Goal: Complete application form: Complete application form

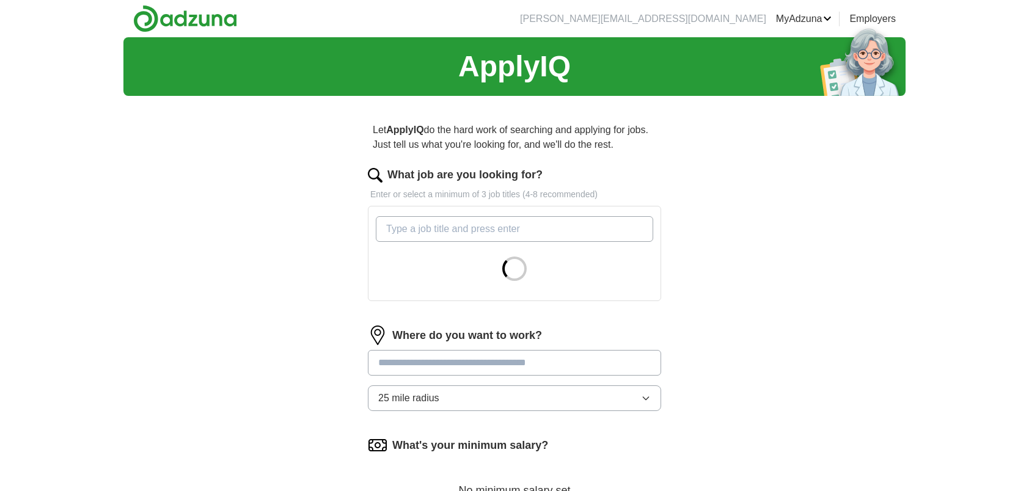
click at [426, 235] on input "What job are you looking for?" at bounding box center [514, 229] width 277 height 26
type input "scrum"
click at [426, 235] on input "What job are you looking for?" at bounding box center [514, 229] width 277 height 26
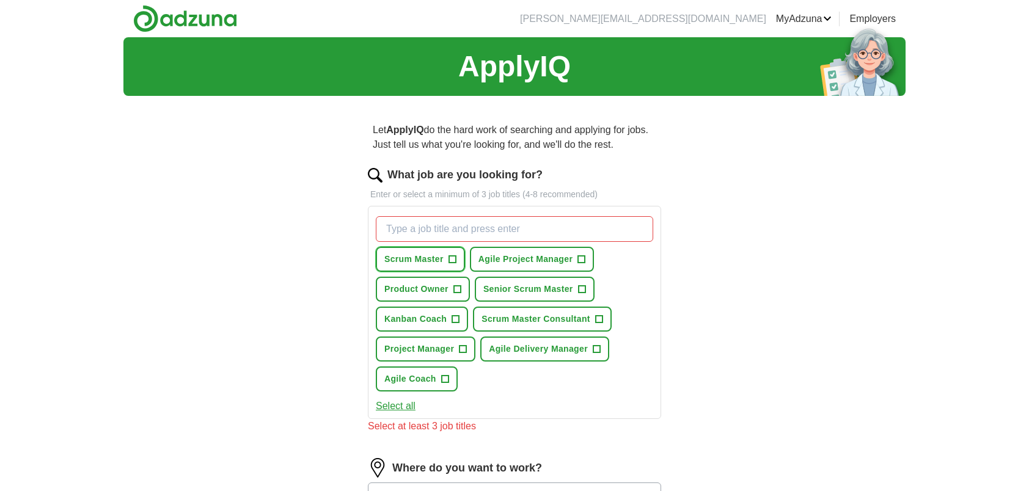
click at [457, 260] on button "Scrum Master +" at bounding box center [420, 259] width 89 height 25
click at [581, 255] on span "+" at bounding box center [581, 260] width 7 height 10
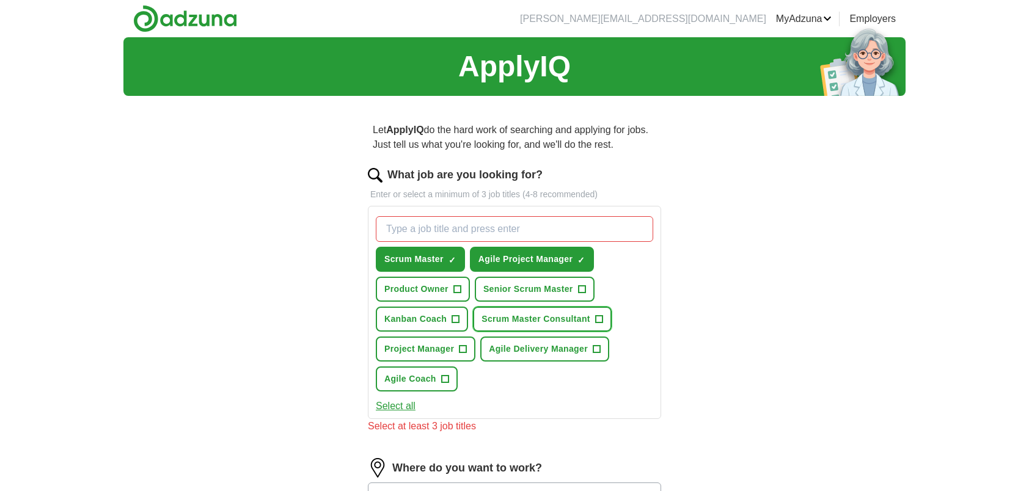
click at [599, 315] on span "+" at bounding box center [598, 320] width 7 height 10
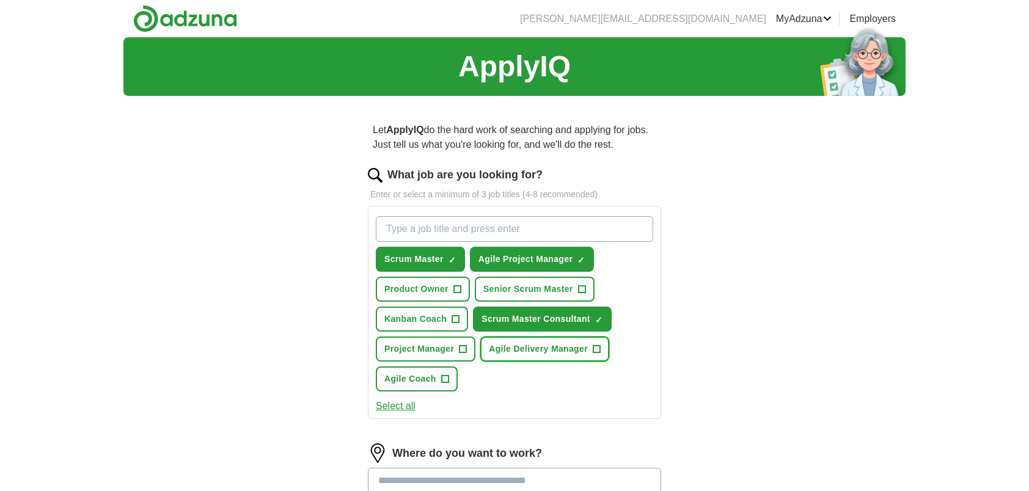
click at [595, 350] on span "+" at bounding box center [596, 350] width 7 height 10
click at [448, 320] on button "Kanban Coach +" at bounding box center [422, 319] width 92 height 25
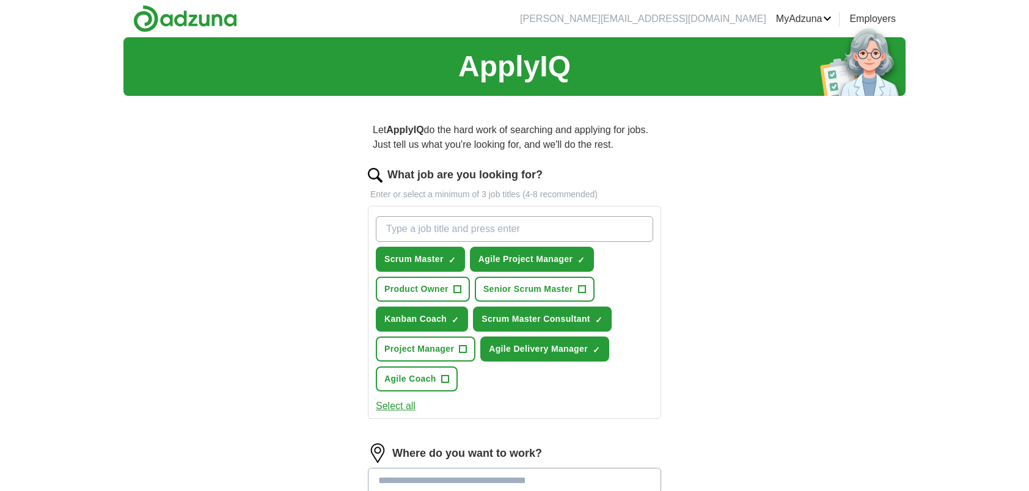
click at [459, 228] on input "What job are you looking for?" at bounding box center [514, 229] width 277 height 26
type input "junior"
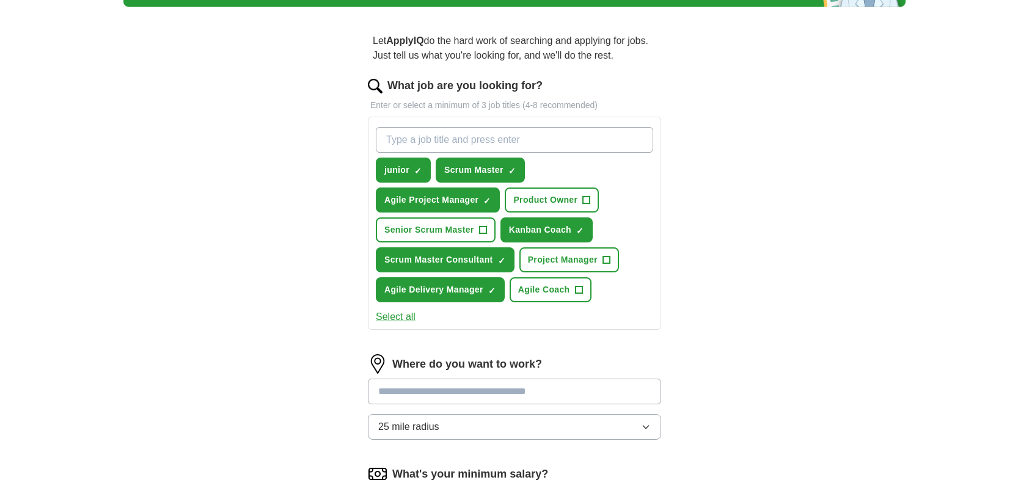
scroll to position [122, 0]
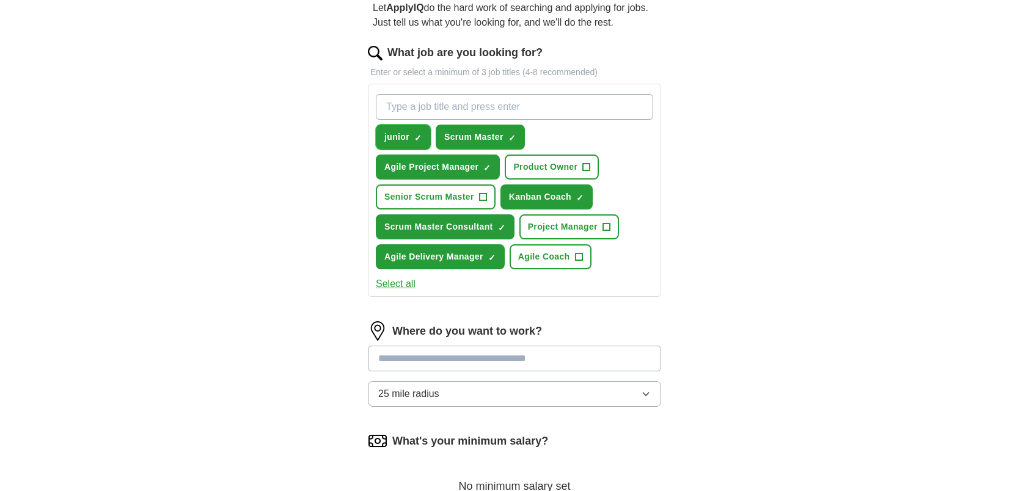
click at [0, 0] on span "×" at bounding box center [0, 0] width 0 height 0
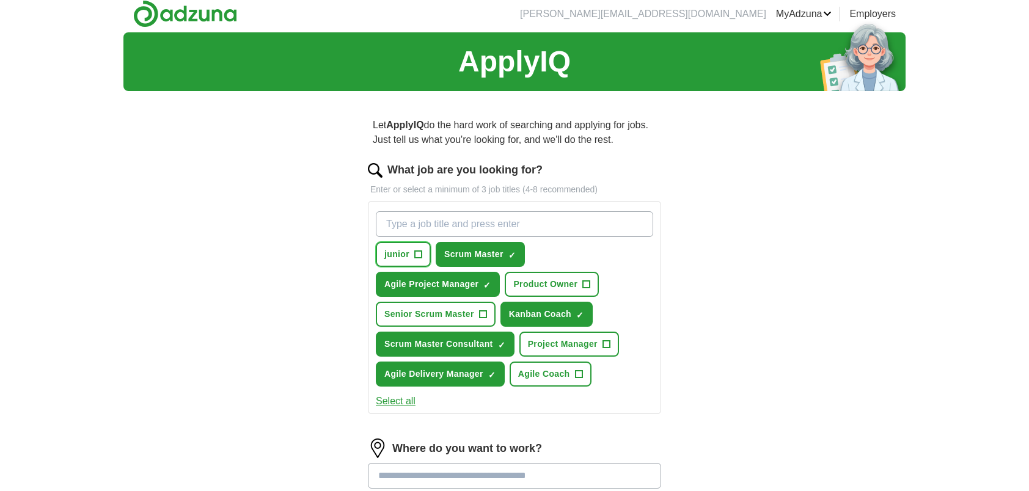
scroll to position [0, 0]
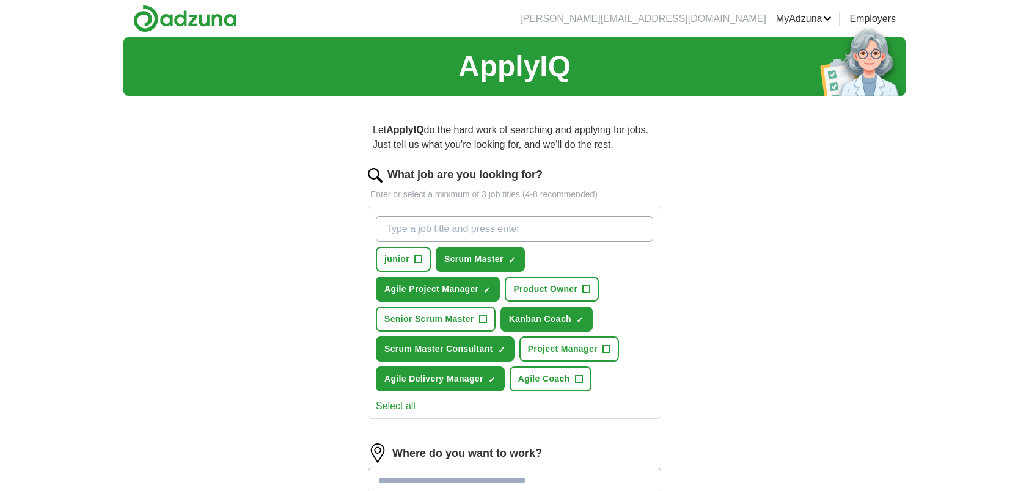
click at [405, 227] on input "What job are you looking for?" at bounding box center [514, 229] width 277 height 26
type input "junior scrum"
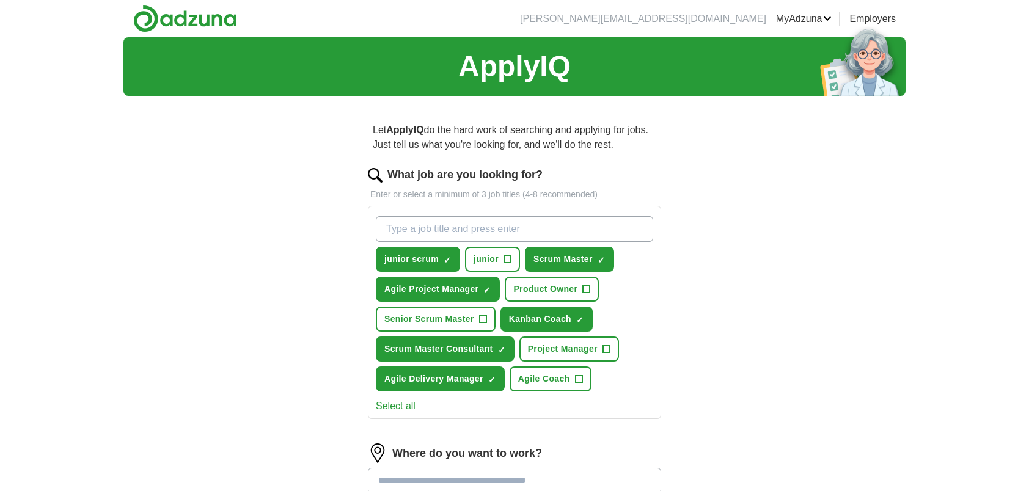
click at [313, 290] on div "ApplyIQ Let ApplyIQ do the hard work of searching and applying for jobs. Just t…" at bounding box center [514, 391] width 782 height 708
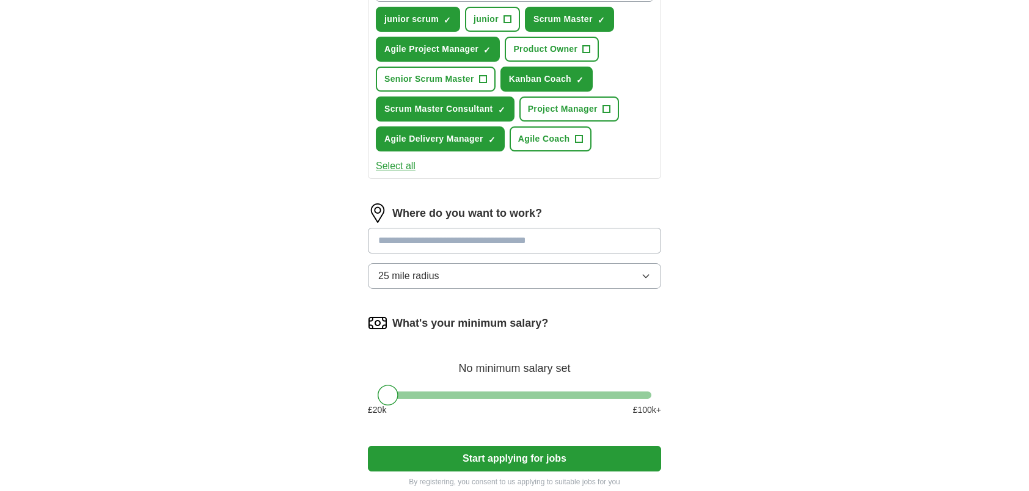
scroll to position [244, 0]
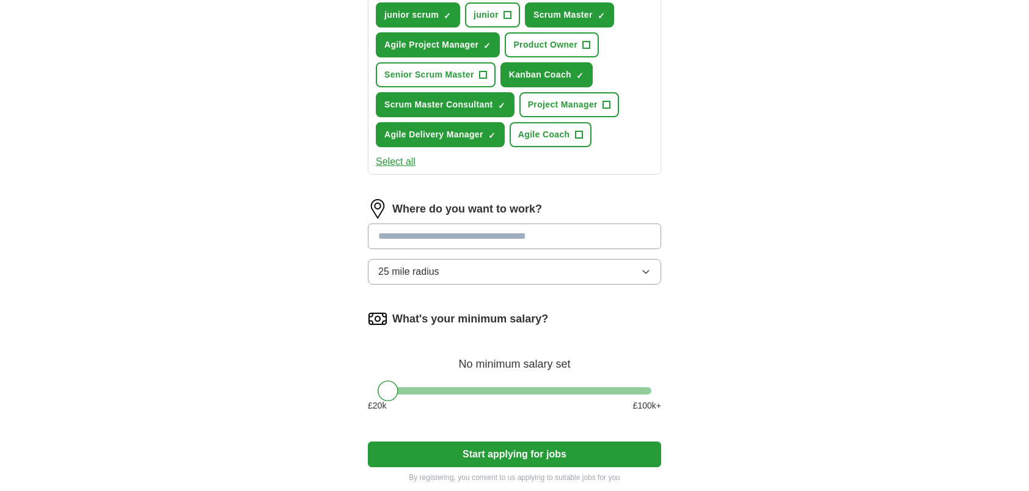
click at [451, 235] on input at bounding box center [514, 237] width 293 height 26
type input "******"
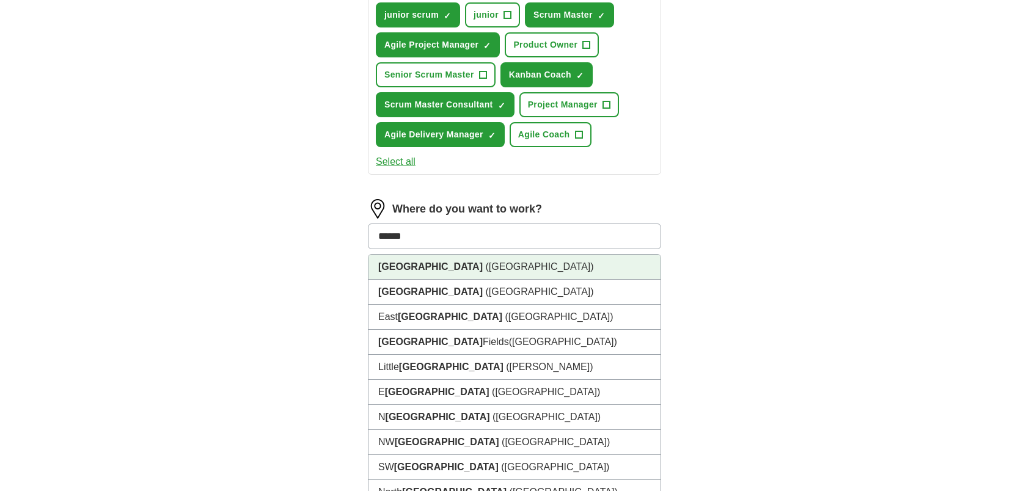
click at [442, 271] on li "London (UK)" at bounding box center [514, 267] width 292 height 25
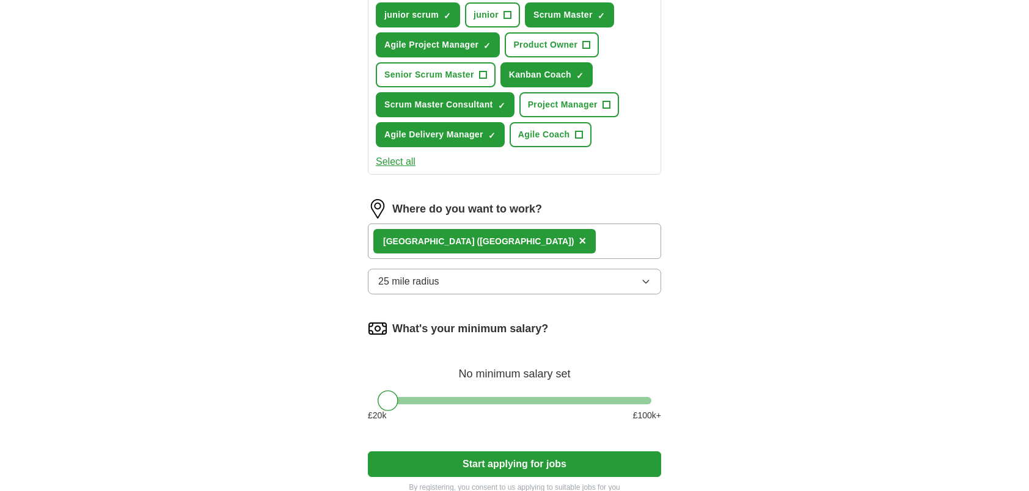
click at [438, 288] on button "25 mile radius" at bounding box center [514, 282] width 293 height 26
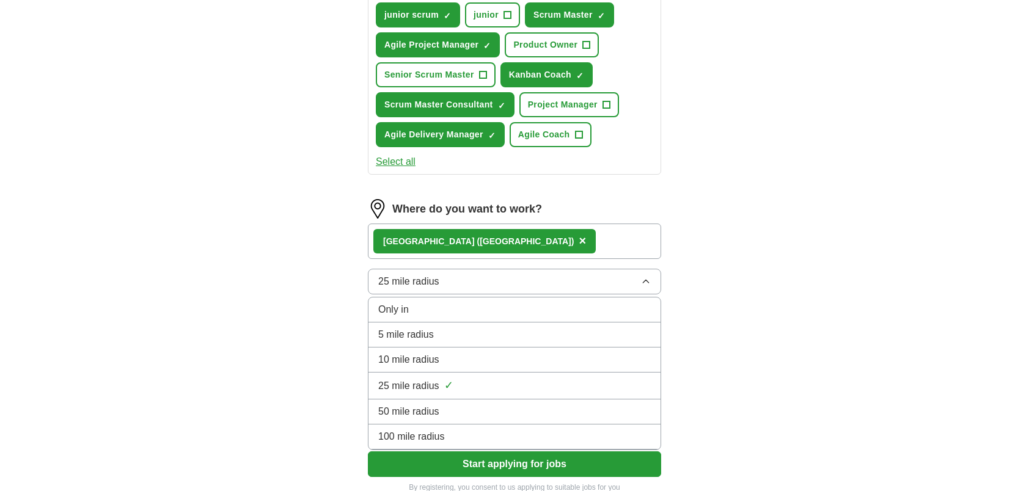
click at [441, 353] on div "10 mile radius" at bounding box center [514, 360] width 273 height 15
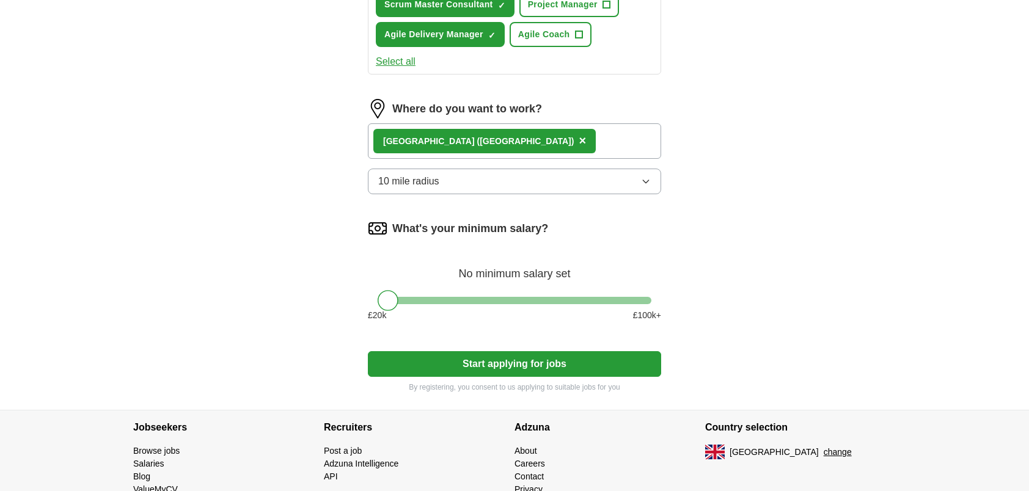
scroll to position [367, 0]
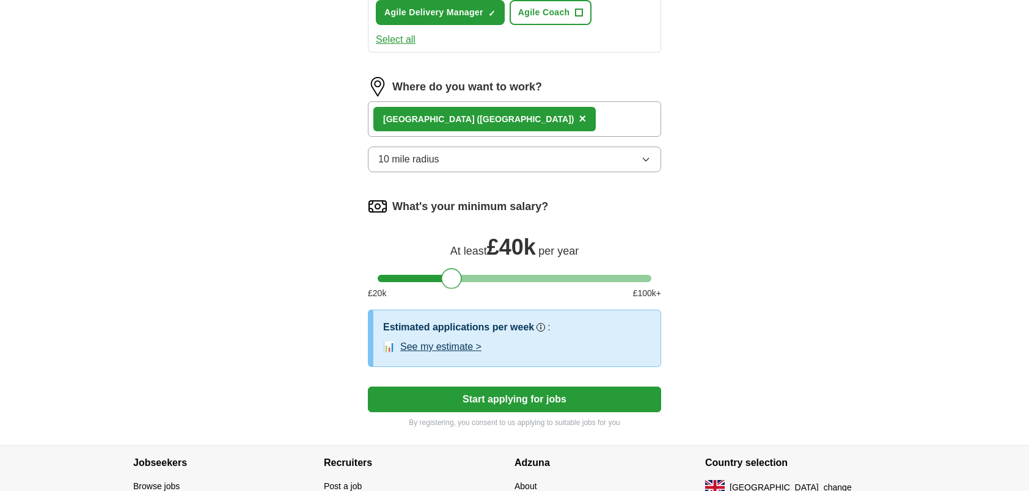
drag, startPoint x: 386, startPoint y: 275, endPoint x: 448, endPoint y: 278, distance: 62.4
click at [448, 278] on div at bounding box center [451, 278] width 21 height 21
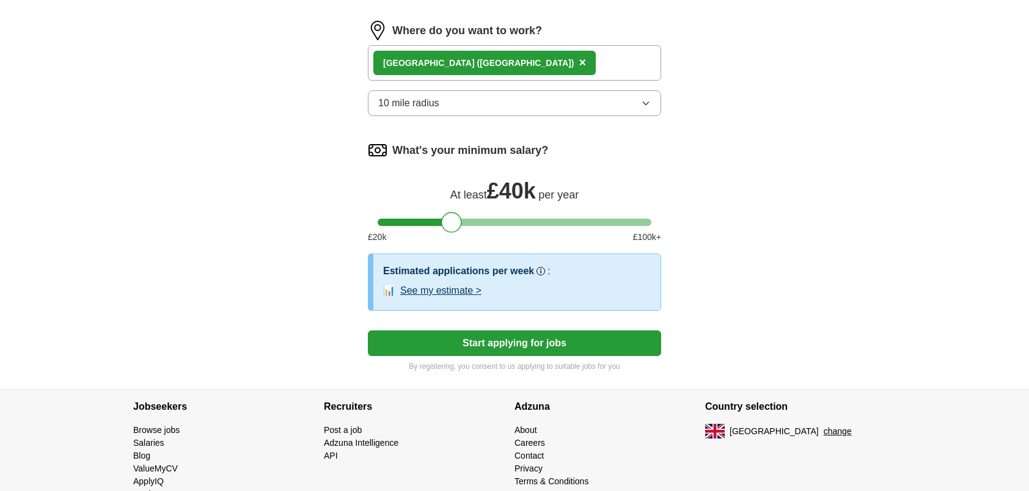
scroll to position [428, 0]
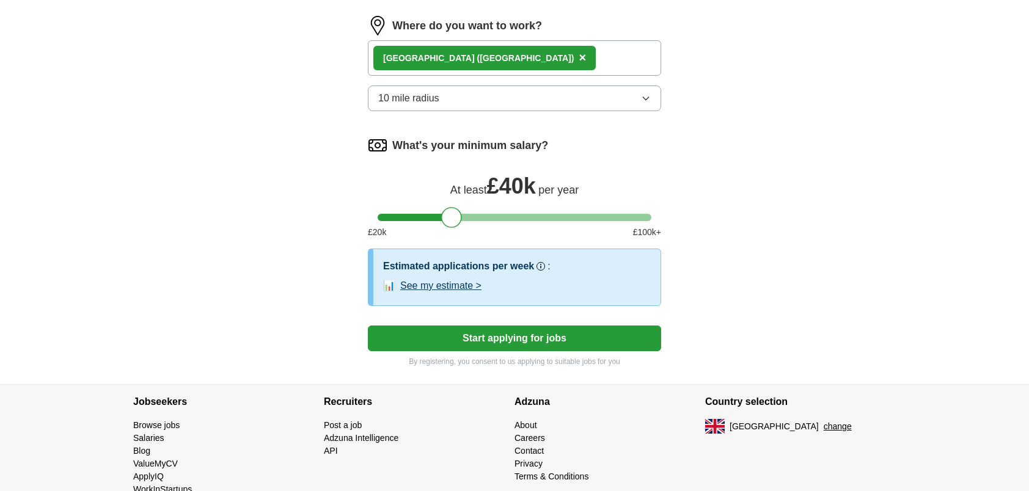
click at [451, 284] on button "See my estimate >" at bounding box center [440, 286] width 81 height 15
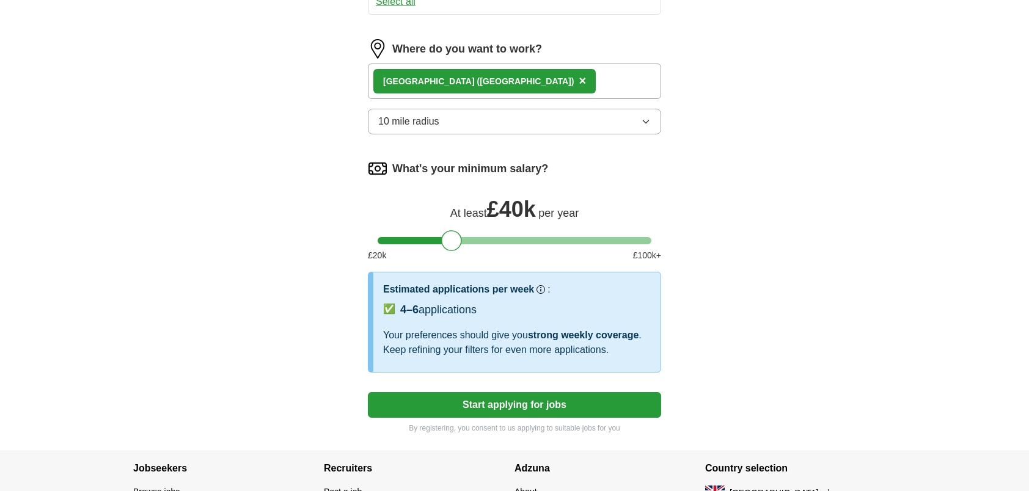
scroll to position [497, 0]
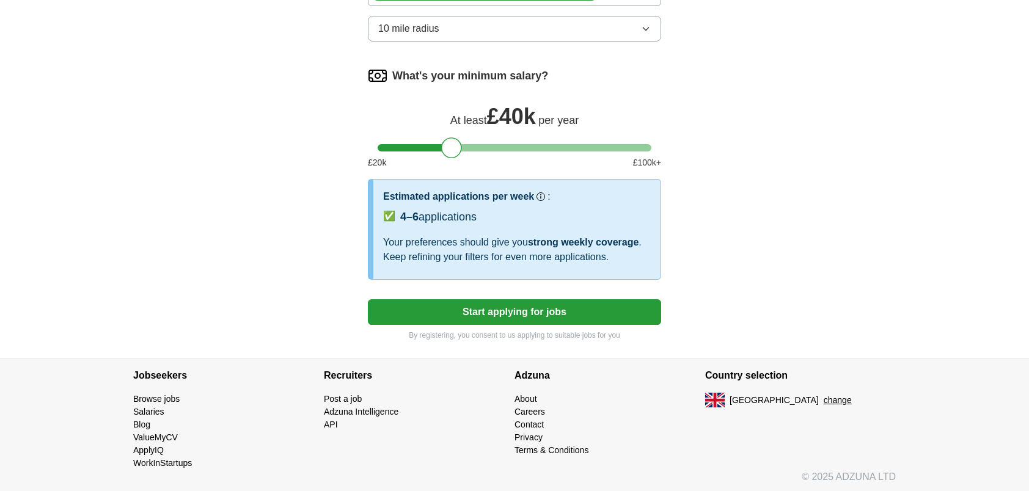
click at [534, 303] on button "Start applying for jobs" at bounding box center [514, 312] width 293 height 26
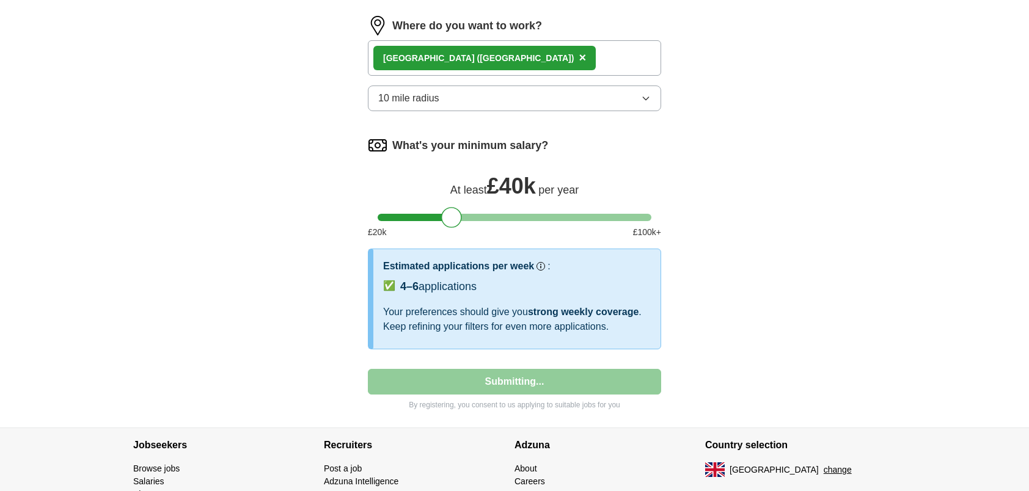
select select "**"
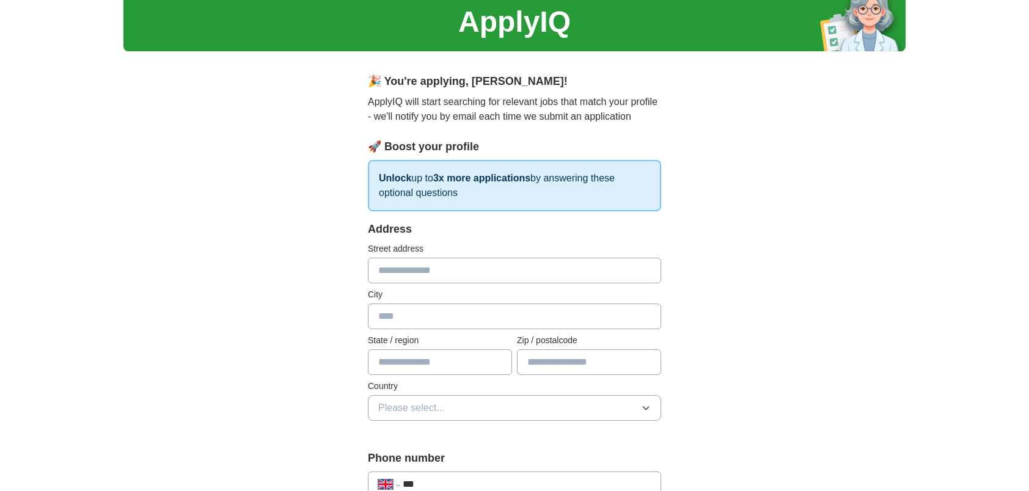
scroll to position [0, 0]
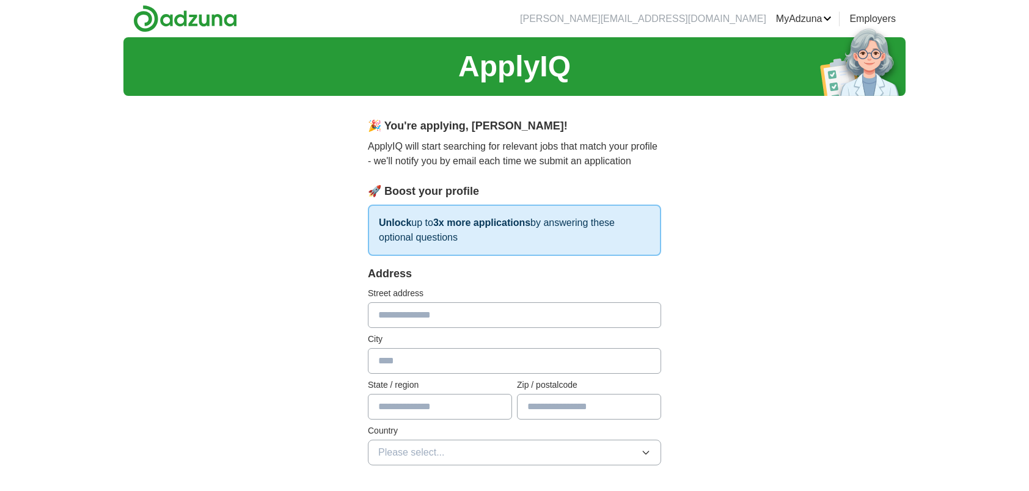
click at [541, 317] on input "text" at bounding box center [514, 315] width 293 height 26
type input "**********"
type input "******"
type input "*******"
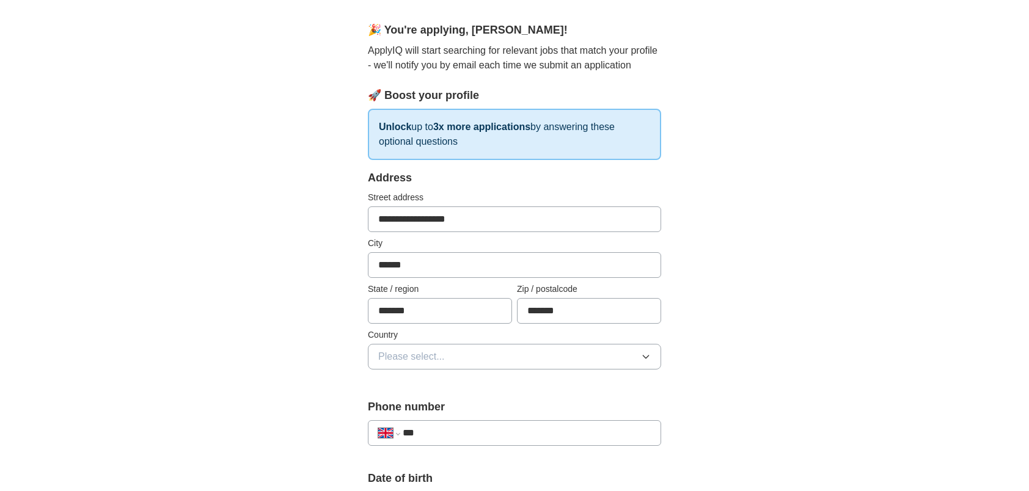
scroll to position [122, 0]
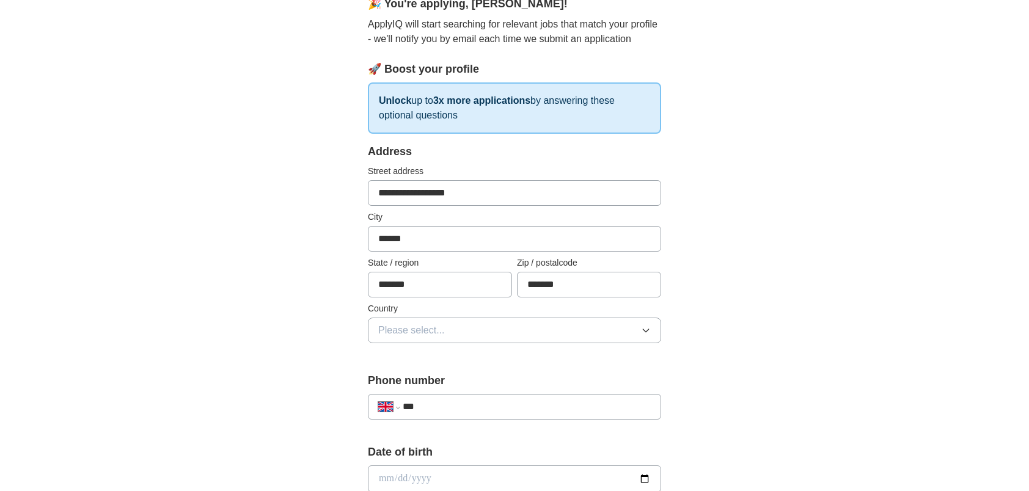
click at [389, 328] on span "Please select..." at bounding box center [411, 330] width 67 height 15
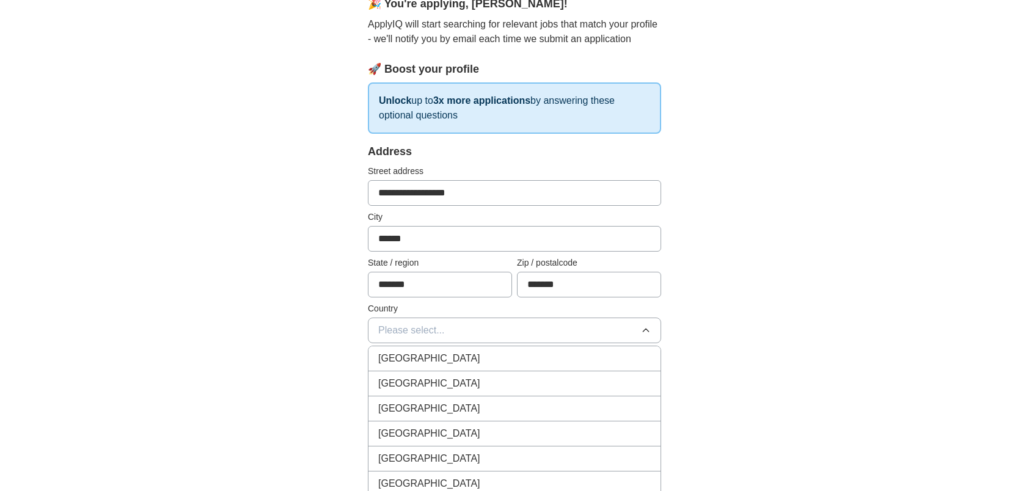
drag, startPoint x: 414, startPoint y: 356, endPoint x: 317, endPoint y: 345, distance: 97.2
click at [413, 356] on span "[GEOGRAPHIC_DATA]" at bounding box center [429, 358] width 102 height 15
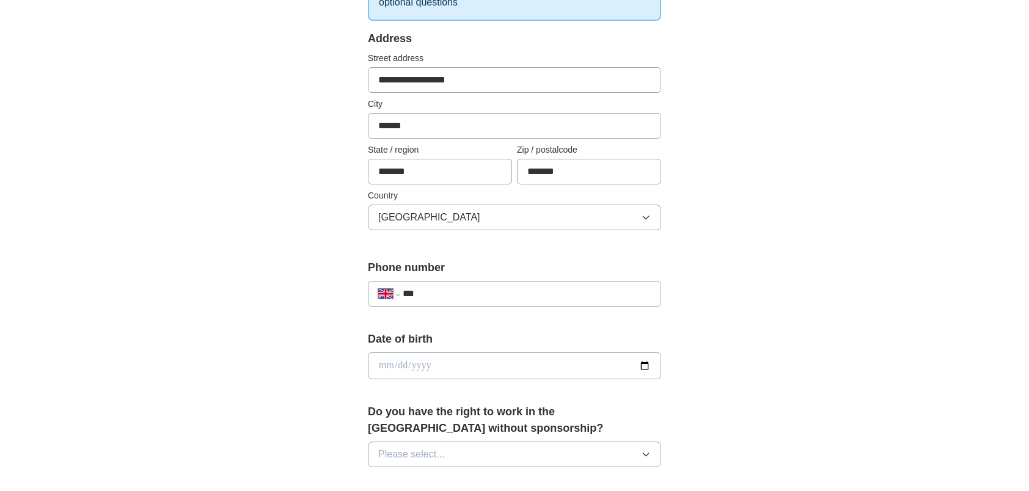
scroll to position [244, 0]
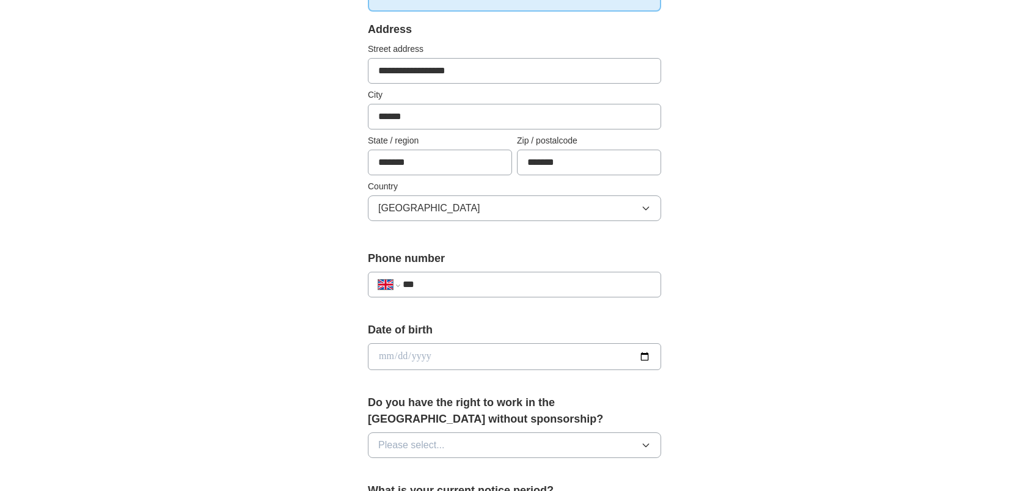
click at [489, 284] on input "***" at bounding box center [527, 284] width 248 height 15
type input "**********"
click at [428, 364] on input "date" at bounding box center [514, 356] width 293 height 27
type input "**********"
click at [642, 353] on input "**********" at bounding box center [514, 356] width 293 height 27
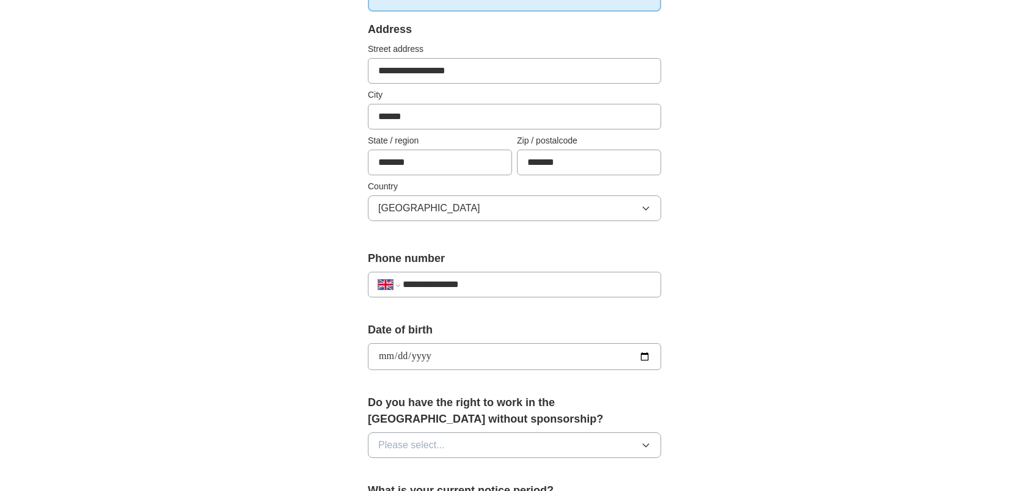
click at [697, 355] on div "**********" at bounding box center [514, 375] width 391 height 1028
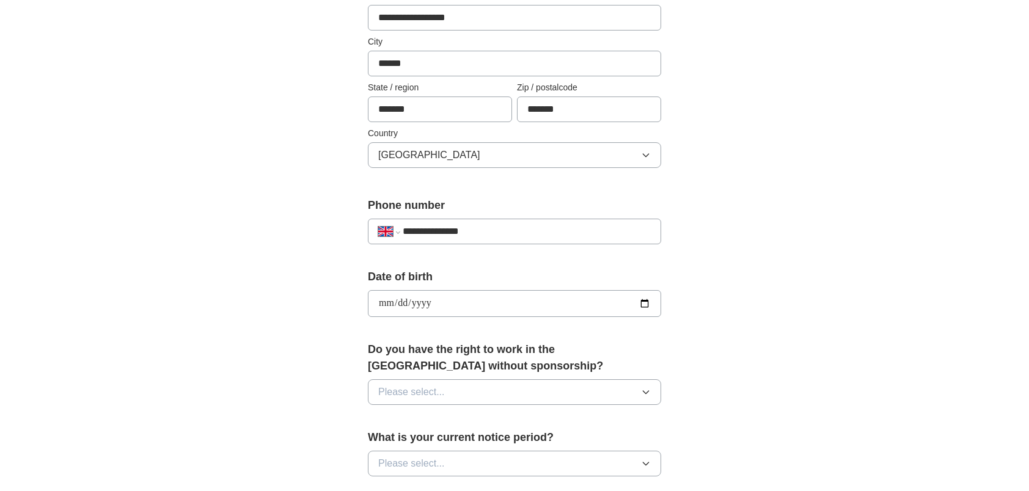
scroll to position [367, 0]
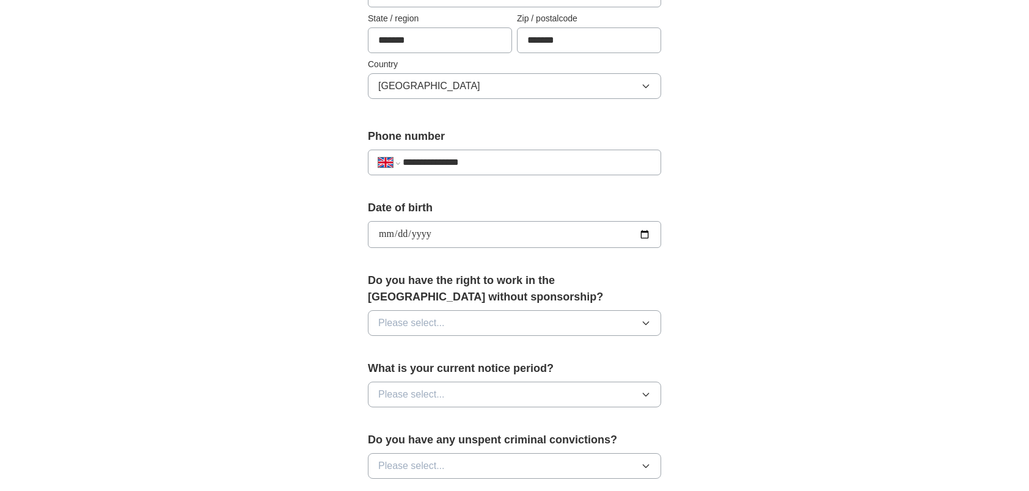
click at [480, 313] on button "Please select..." at bounding box center [514, 323] width 293 height 26
click at [456, 345] on div "Yes" at bounding box center [514, 351] width 273 height 15
click at [458, 389] on button "Please select..." at bounding box center [514, 395] width 293 height 26
click at [435, 417] on div "None" at bounding box center [514, 422] width 273 height 15
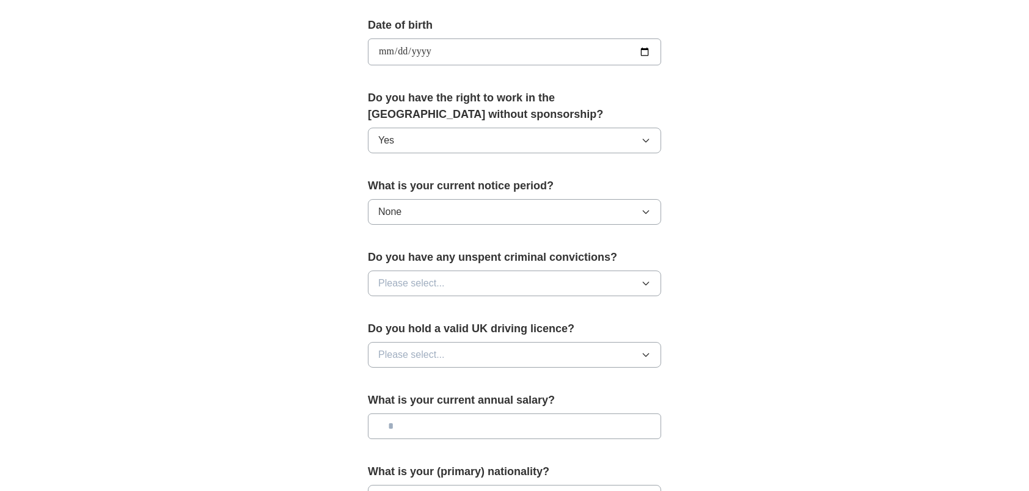
scroll to position [550, 0]
click at [455, 199] on button "None" at bounding box center [514, 212] width 293 height 26
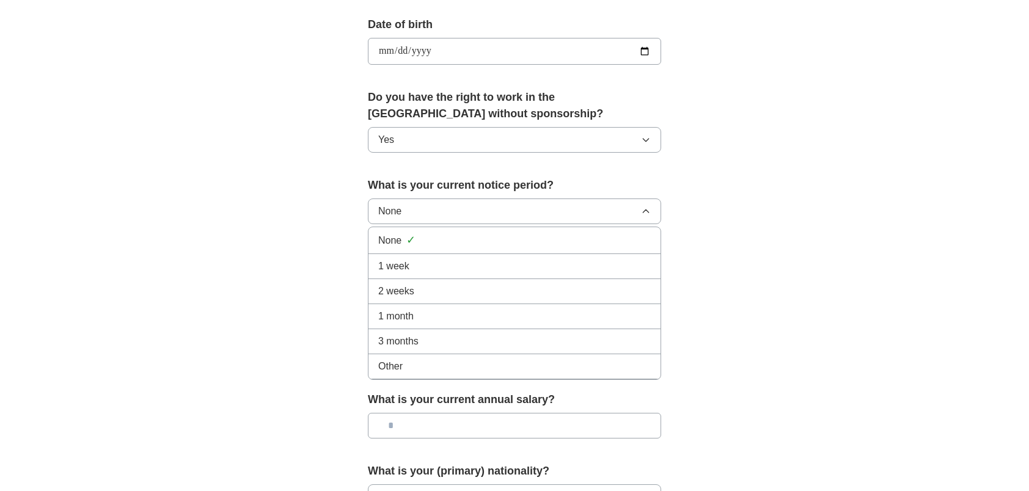
click at [278, 319] on div "**********" at bounding box center [514, 35] width 782 height 1096
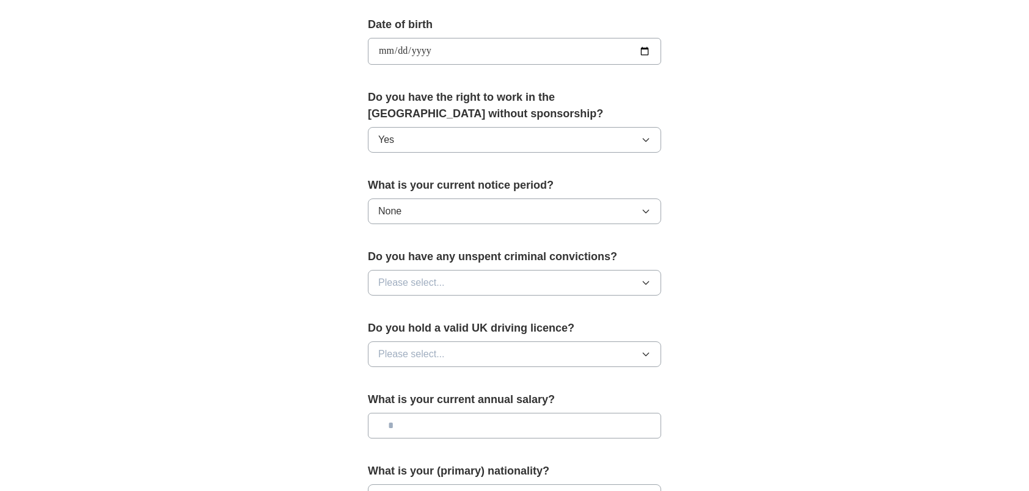
click at [470, 348] on button "Please select..." at bounding box center [514, 355] width 293 height 26
click at [414, 412] on li "No" at bounding box center [514, 407] width 292 height 25
click at [465, 279] on button "Please select..." at bounding box center [514, 283] width 293 height 26
click at [453, 339] on li "No" at bounding box center [514, 336] width 292 height 25
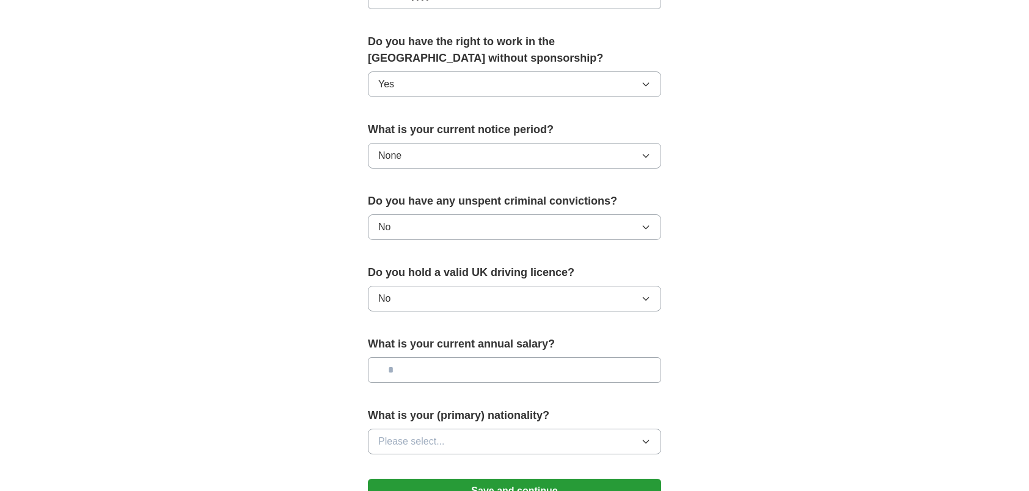
scroll to position [611, 0]
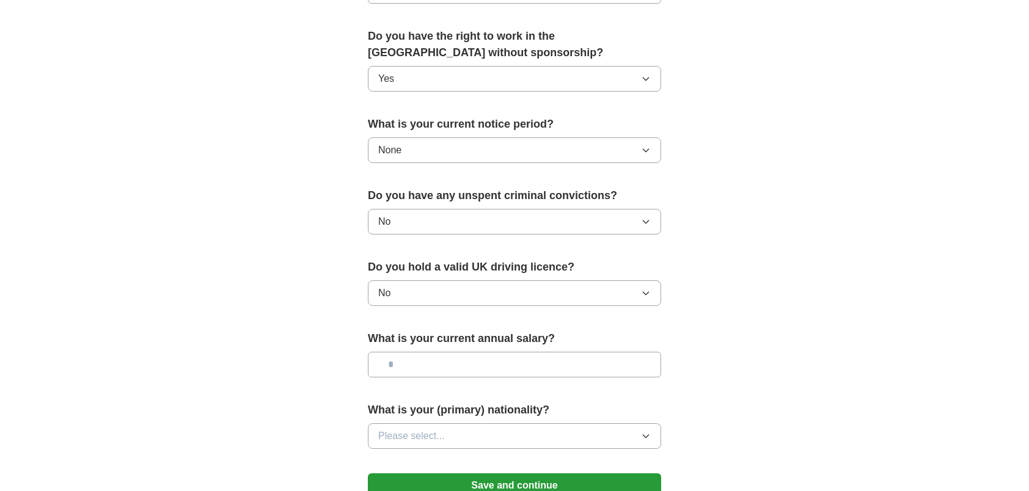
click at [442, 354] on input "text" at bounding box center [514, 365] width 293 height 26
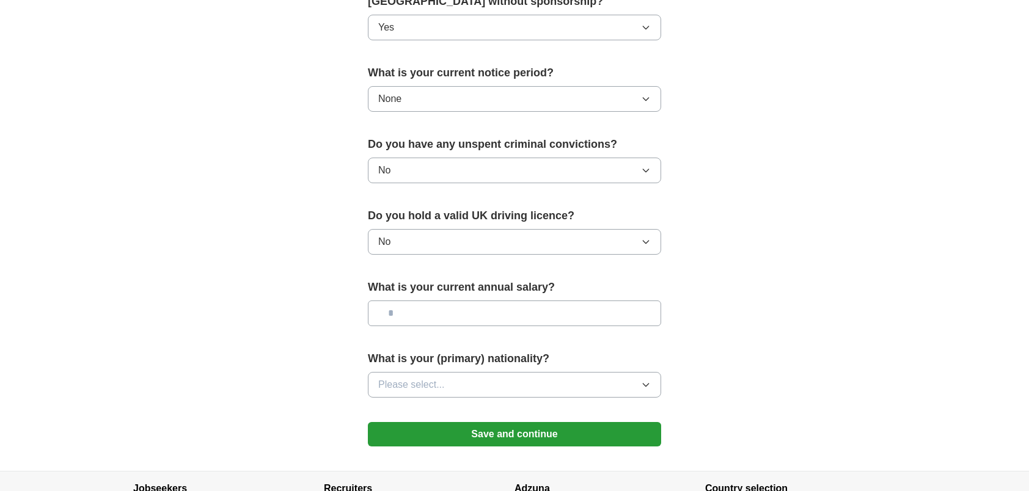
scroll to position [672, 0]
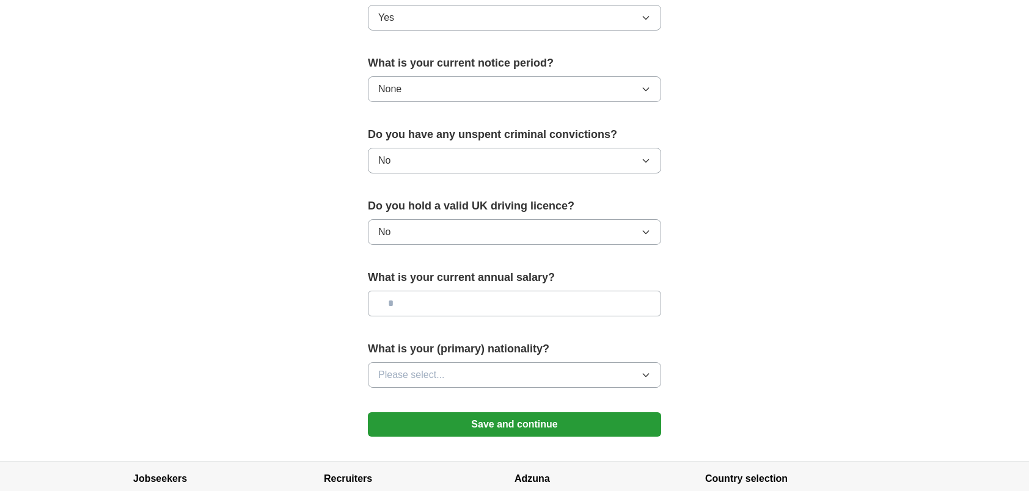
click at [422, 368] on span "Please select..." at bounding box center [411, 375] width 67 height 15
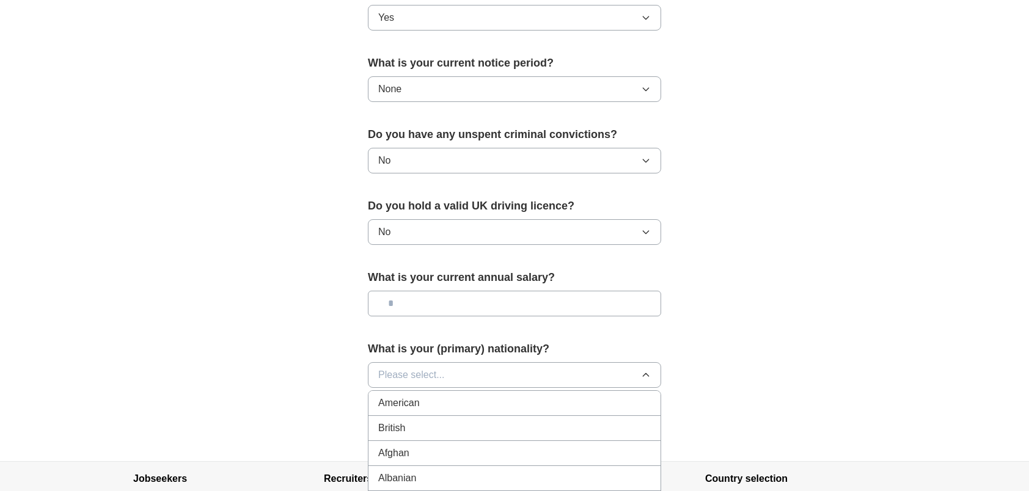
click at [425, 421] on div "British" at bounding box center [514, 428] width 273 height 15
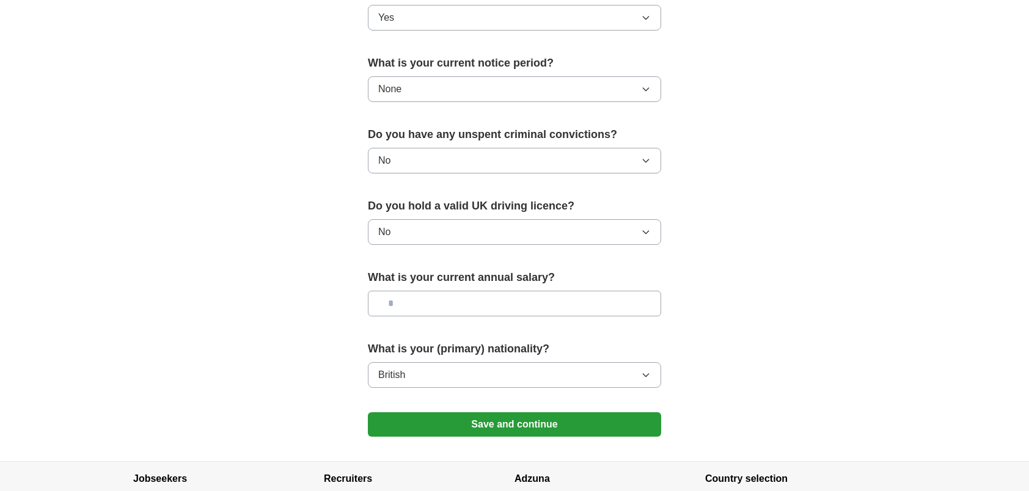
click at [461, 417] on button "Save and continue" at bounding box center [514, 424] width 293 height 24
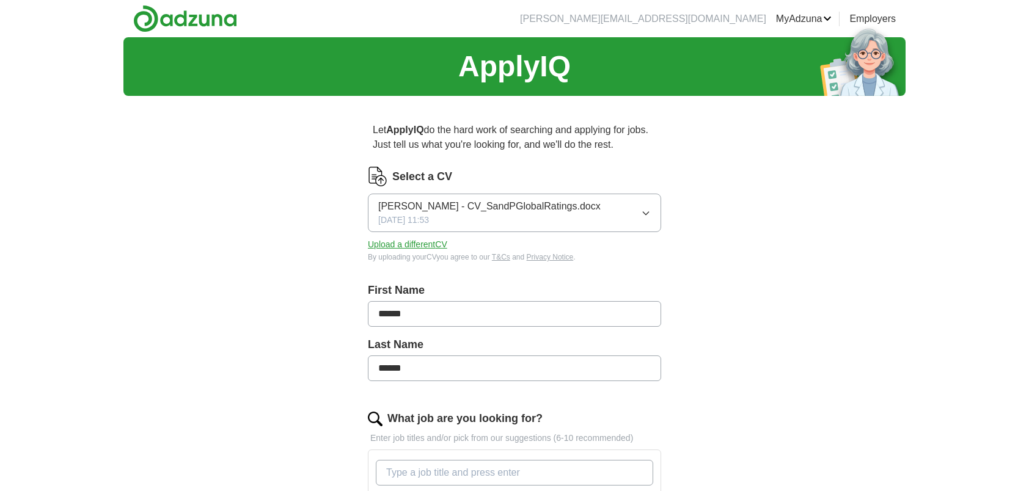
click at [434, 245] on button "Upload a different CV" at bounding box center [407, 244] width 79 height 13
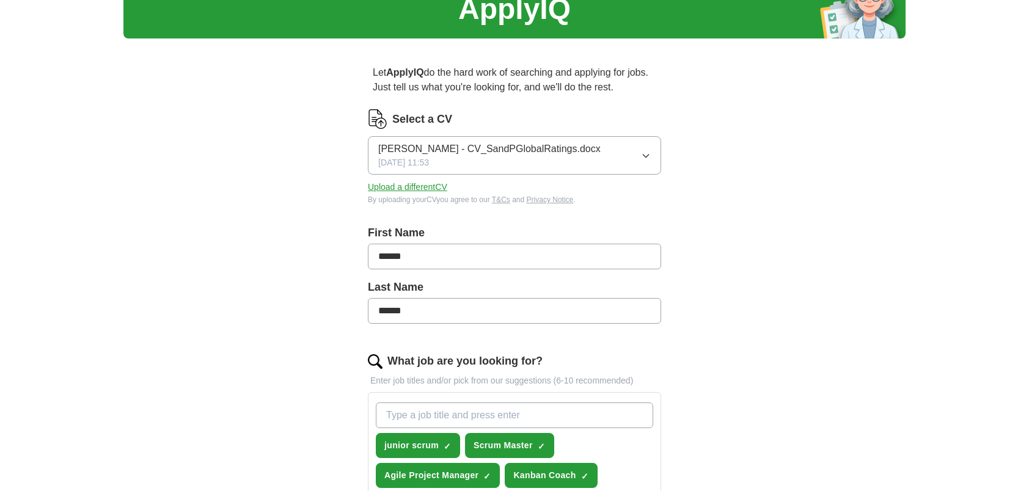
scroll to position [61, 0]
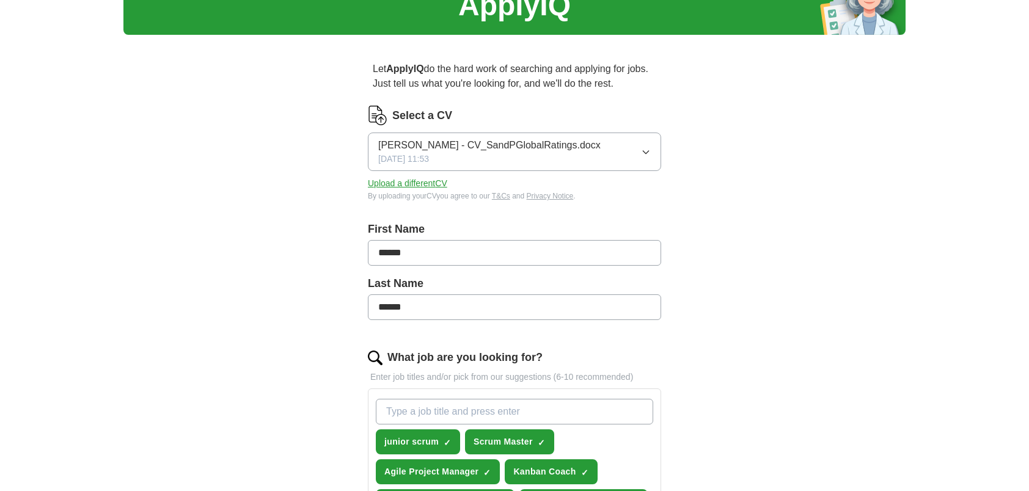
click at [382, 183] on button "Upload a different CV" at bounding box center [407, 183] width 79 height 13
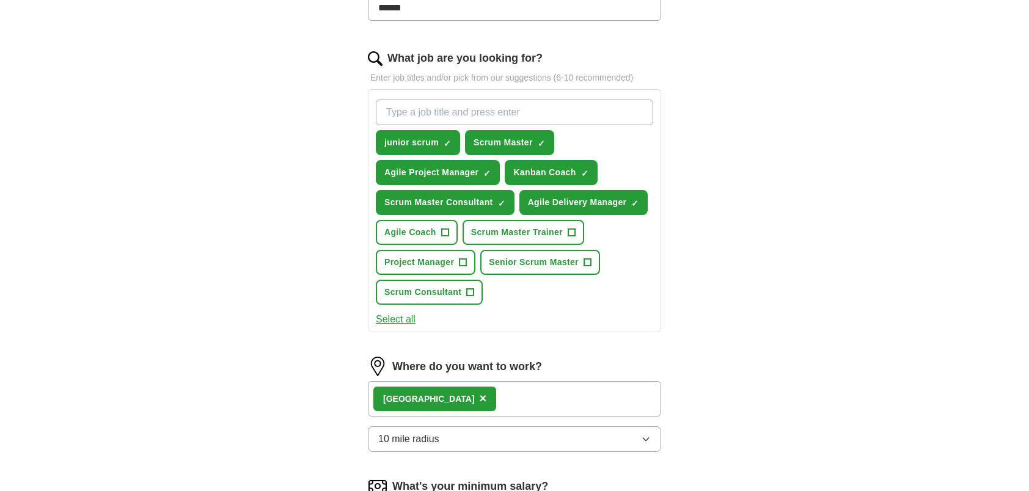
scroll to position [367, 0]
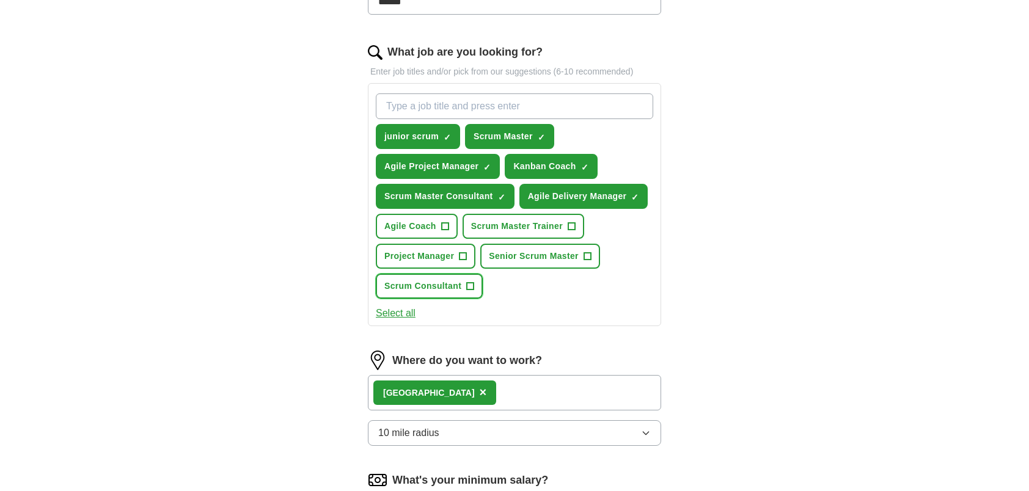
click at [472, 288] on span "+" at bounding box center [470, 287] width 7 height 10
click at [463, 106] on input "What job are you looking for?" at bounding box center [514, 106] width 277 height 26
type input "junior agile"
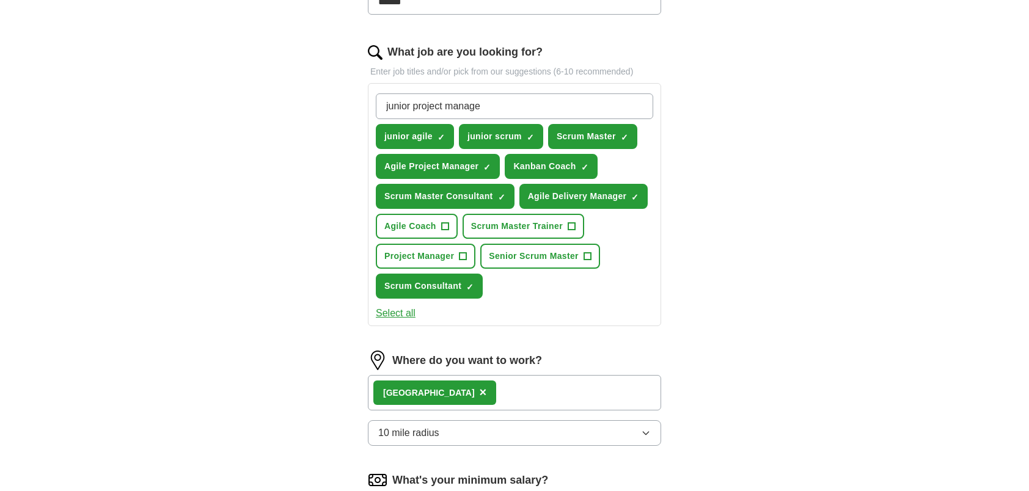
type input "junior project manager"
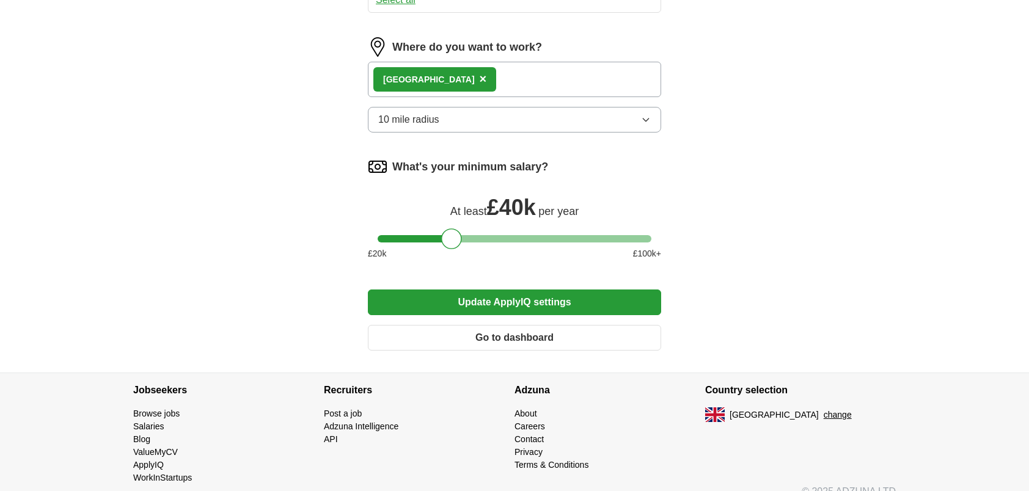
scroll to position [723, 0]
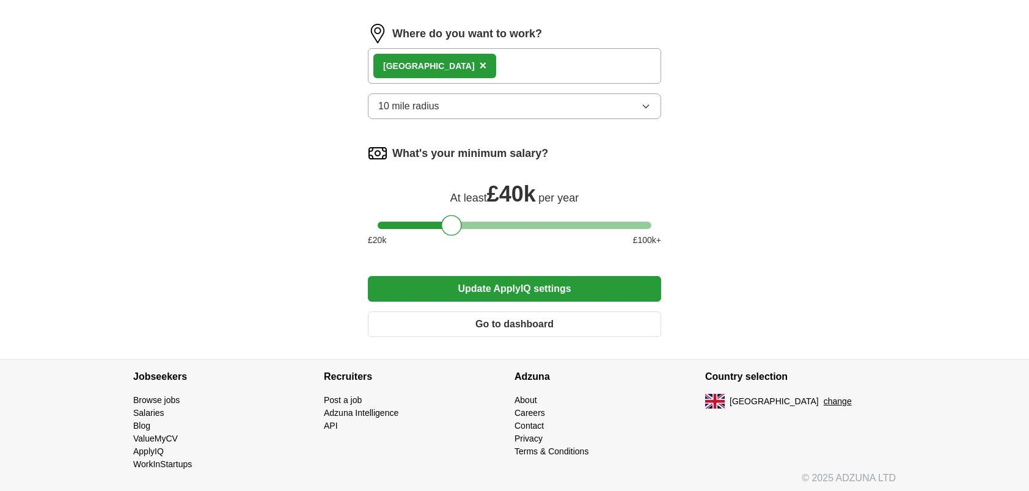
click at [533, 276] on button "Update ApplyIQ settings" at bounding box center [514, 289] width 293 height 26
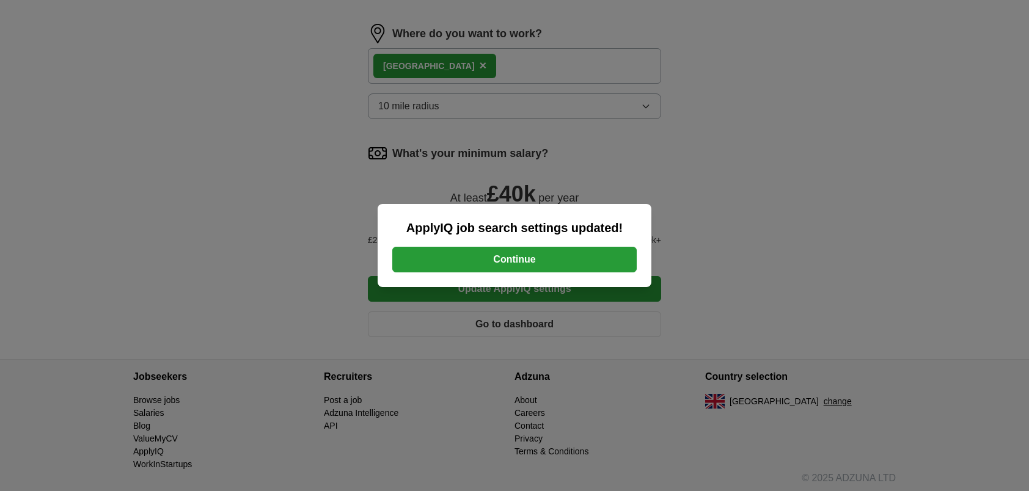
click at [559, 257] on button "Continue" at bounding box center [514, 260] width 244 height 26
